Goal: Information Seeking & Learning: Learn about a topic

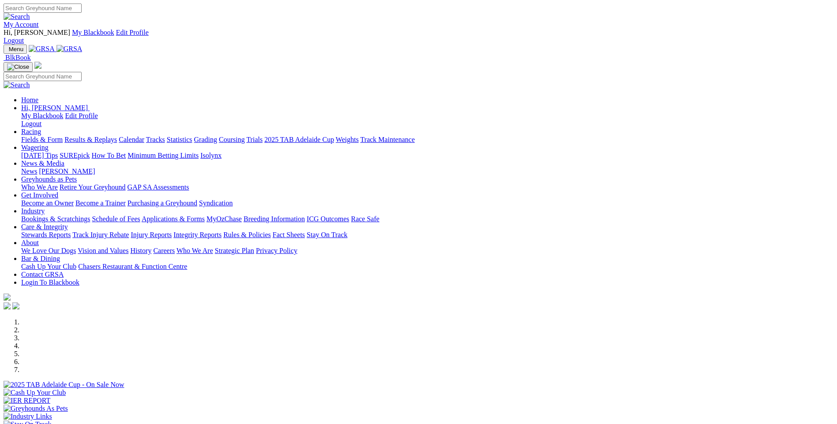
scroll to position [353, 0]
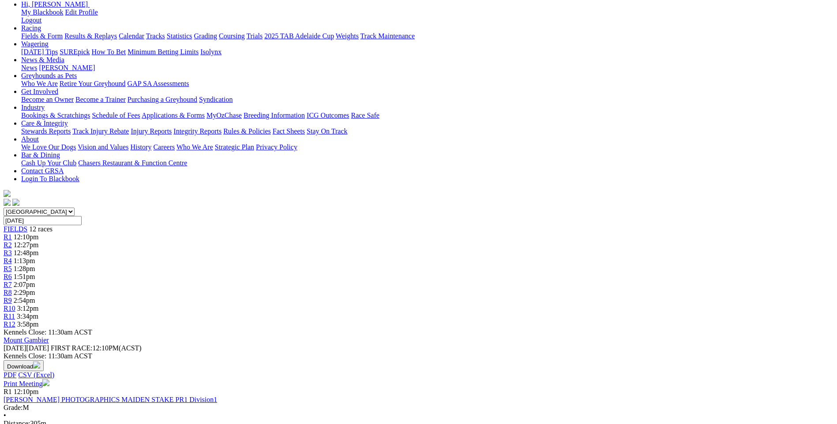
scroll to position [132, 0]
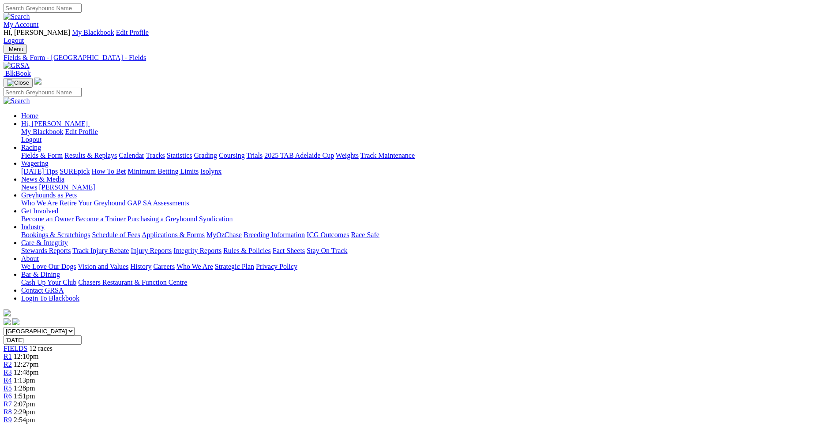
click at [15, 424] on span "R10" at bounding box center [10, 427] width 12 height 7
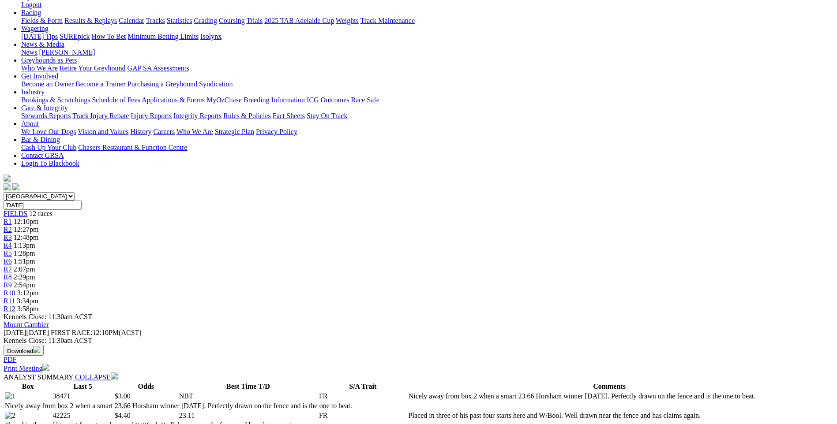
scroll to position [220, 0]
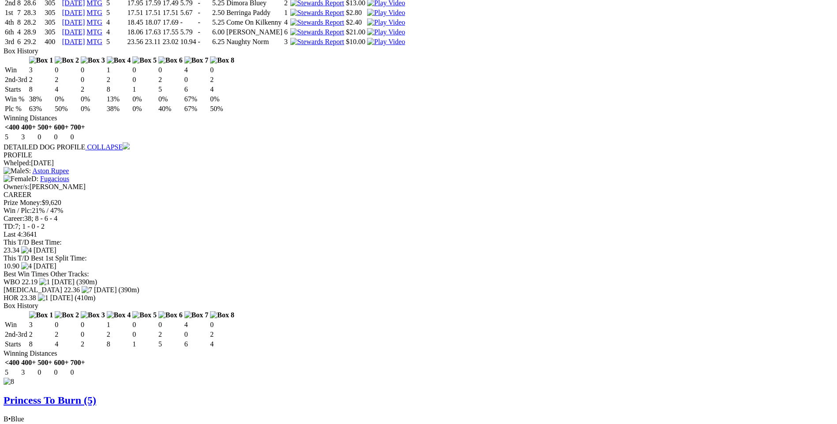
scroll to position [2822, 0]
